Goal: Communication & Community: Participate in discussion

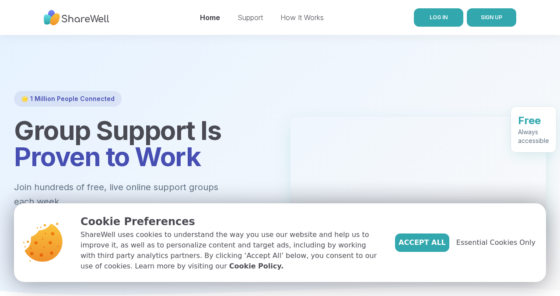
click at [428, 23] on link "LOG IN" at bounding box center [438, 17] width 49 height 18
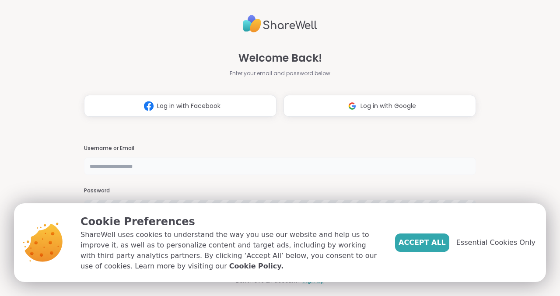
click at [224, 171] on input "text" at bounding box center [280, 167] width 392 height 18
type input "**********"
click at [488, 248] on span "Essential Cookies Only" at bounding box center [496, 243] width 79 height 11
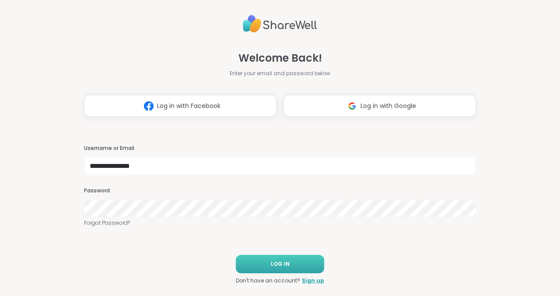
click at [292, 260] on button "LOG IN" at bounding box center [280, 264] width 88 height 18
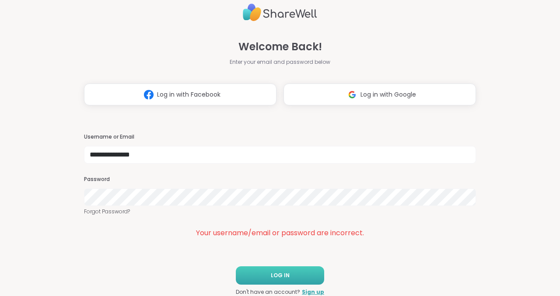
click at [261, 271] on button "LOG IN" at bounding box center [280, 276] width 88 height 18
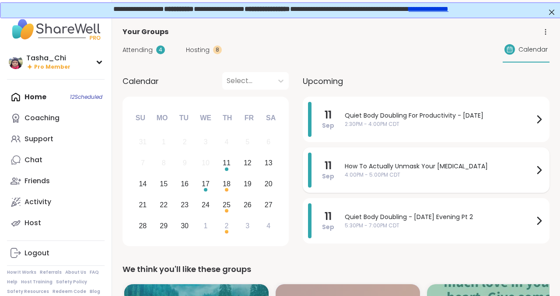
click at [347, 162] on span "How To Actually Unmask Your [MEDICAL_DATA]" at bounding box center [439, 166] width 189 height 9
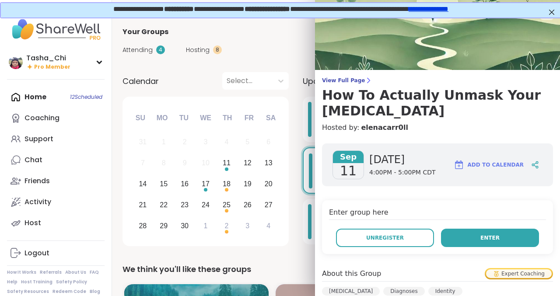
click at [458, 229] on button "Enter" at bounding box center [490, 238] width 98 height 18
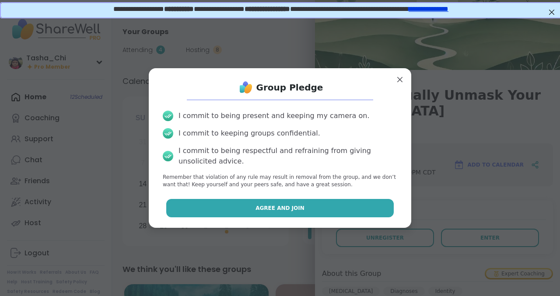
click at [339, 210] on button "Agree and Join" at bounding box center [280, 208] width 228 height 18
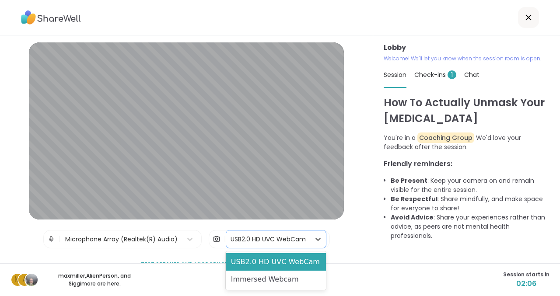
click at [247, 239] on div "USB2.0 HD UVC WebCam" at bounding box center [268, 239] width 75 height 9
click at [251, 260] on div "USB2.0 HD UVC WebCam" at bounding box center [276, 263] width 100 height 18
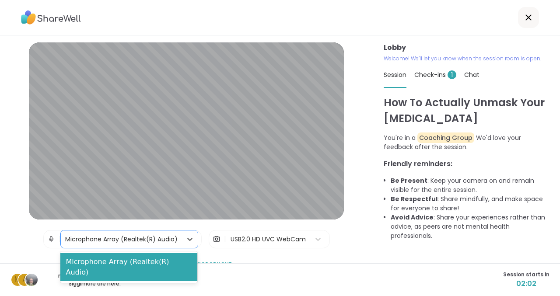
click at [165, 238] on div "Microphone Array (Realtek(R) Audio)" at bounding box center [121, 239] width 113 height 9
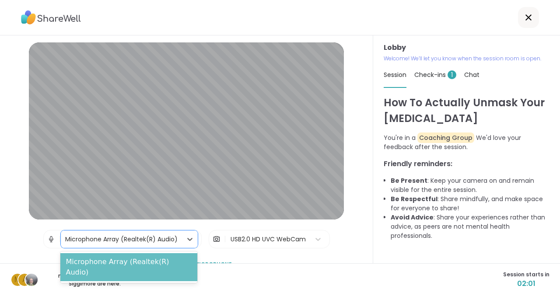
click at [166, 264] on div "Microphone Array (Realtek(R) Audio)" at bounding box center [128, 268] width 137 height 28
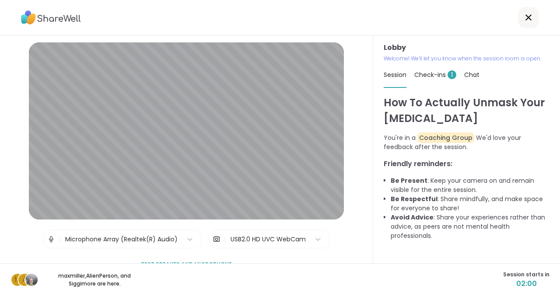
click at [218, 279] on div "m A maxmiller , [PERSON_NAME] , and Siggi more are here. Session starts in 02:00" at bounding box center [280, 280] width 560 height 33
click at [317, 241] on icon at bounding box center [318, 239] width 9 height 9
click at [351, 264] on div "Lobby | Microphone Array (Realtek(R) Audio) | USB2.0 HD UVC WebCam Test speaker…" at bounding box center [186, 149] width 373 height 228
